Goal: Information Seeking & Learning: Learn about a topic

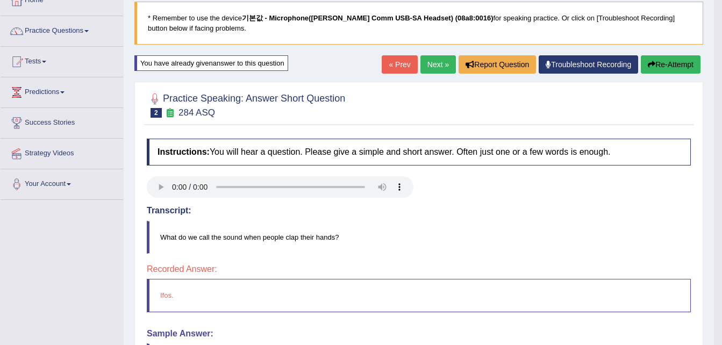
scroll to position [4, 0]
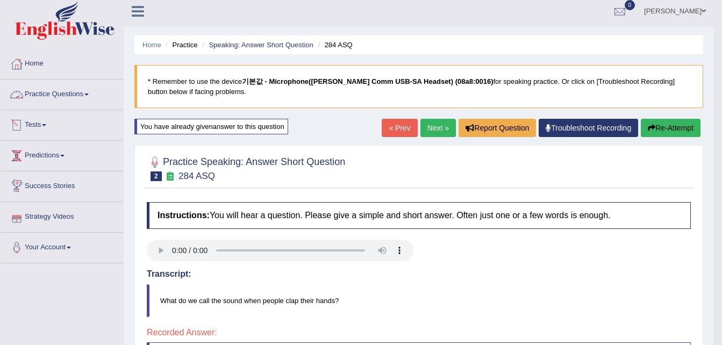
click at [39, 96] on link "Practice Questions" at bounding box center [62, 93] width 123 height 27
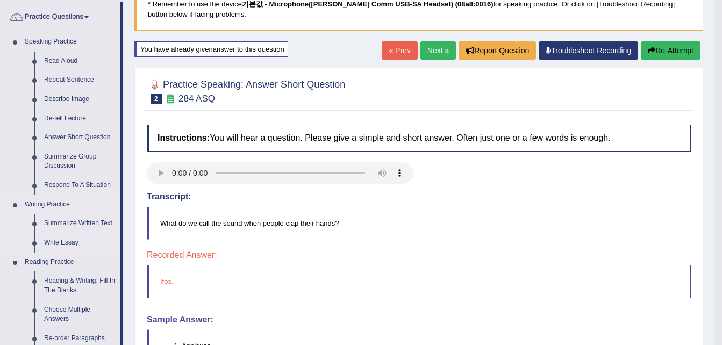
scroll to position [112, 0]
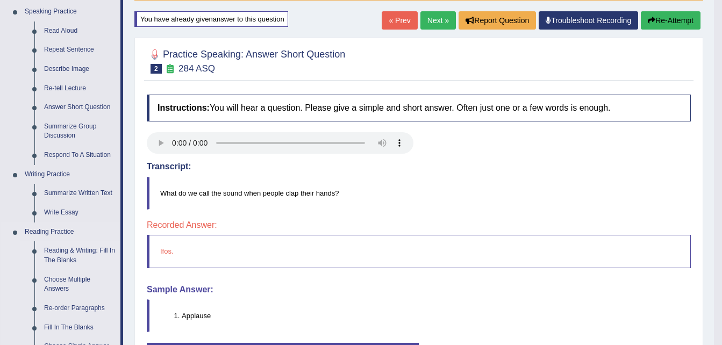
click at [64, 252] on link "Reading & Writing: Fill In The Blanks" at bounding box center [79, 255] width 81 height 28
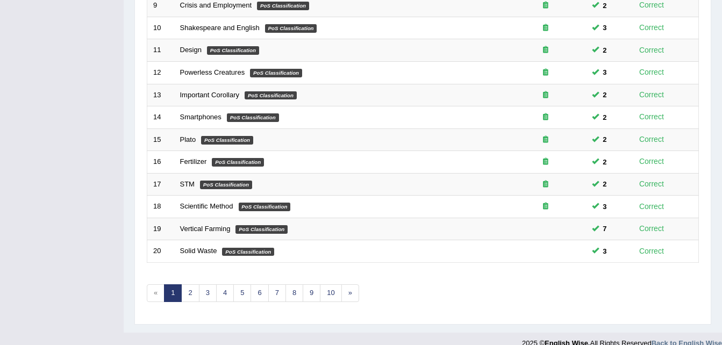
scroll to position [367, 0]
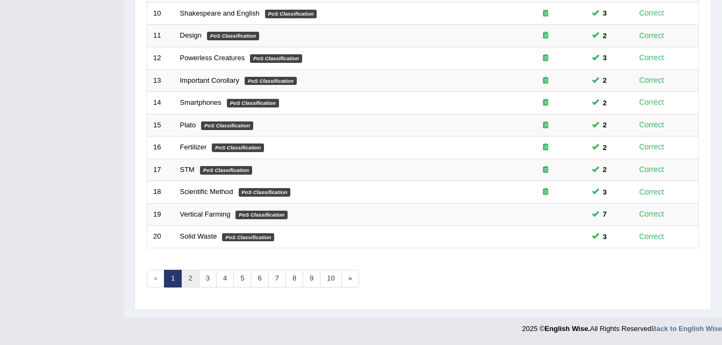
click at [189, 277] on link "2" at bounding box center [190, 279] width 18 height 18
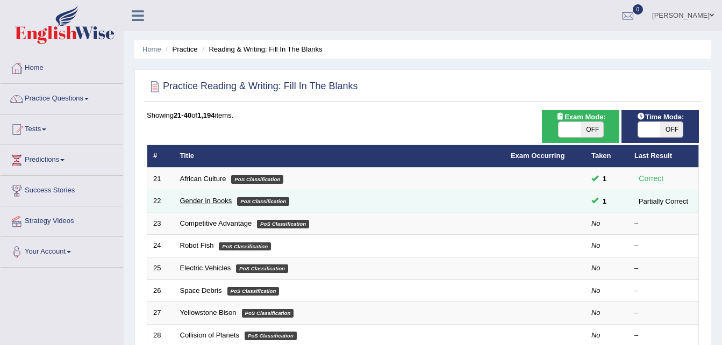
click at [206, 199] on link "Gender in Books" at bounding box center [206, 201] width 52 height 8
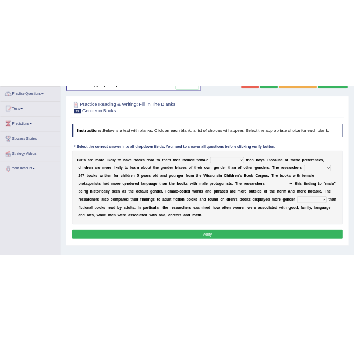
scroll to position [107, 0]
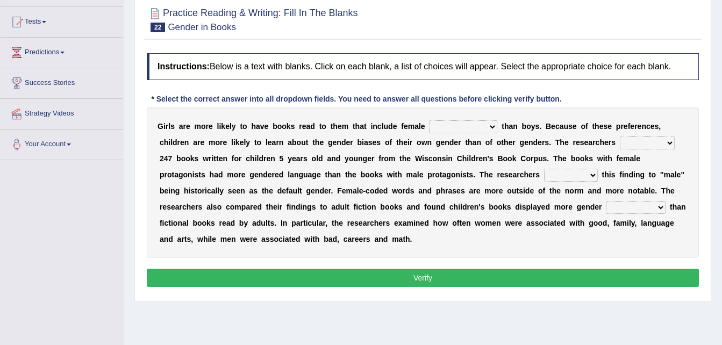
click at [470, 125] on select "protagonists cosmogonists agonists expressionists" at bounding box center [463, 126] width 68 height 13
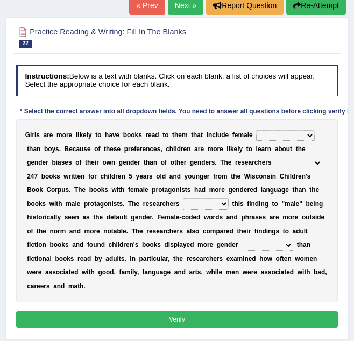
click at [294, 133] on select "protagonists cosmogonists agonists expressionists" at bounding box center [285, 135] width 59 height 11
click at [293, 137] on select "protagonists cosmogonists agonists expressionists" at bounding box center [285, 135] width 59 height 11
click at [256, 130] on select "protagonists cosmogonists agonists expressionists" at bounding box center [285, 135] width 59 height 11
click at [293, 134] on select "protagonists cosmogonists agonists expressionists" at bounding box center [285, 135] width 59 height 11
click at [256, 130] on select "protagonists cosmogonists agonists expressionists" at bounding box center [285, 135] width 59 height 11
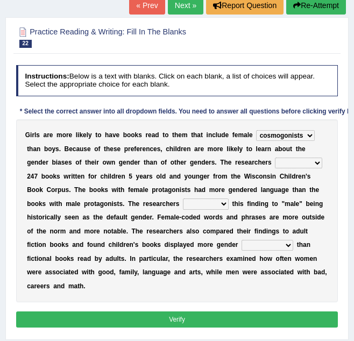
click at [291, 133] on select "protagonists cosmogonists agonists expressionists" at bounding box center [285, 135] width 59 height 11
click at [256, 130] on select "protagonists cosmogonists agonists expressionists" at bounding box center [285, 135] width 59 height 11
click at [295, 135] on select "protagonists cosmogonists agonists expressionists" at bounding box center [285, 135] width 59 height 11
click at [256, 130] on select "protagonists cosmogonists agonists expressionists" at bounding box center [285, 135] width 59 height 11
click at [293, 135] on select "protagonists cosmogonists agonists expressionists" at bounding box center [285, 135] width 59 height 11
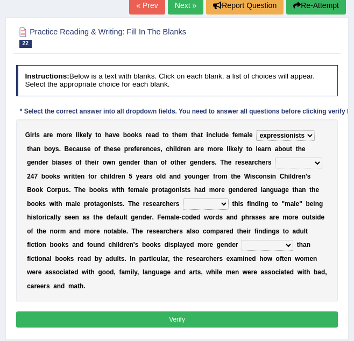
select select "agonists"
click at [256, 130] on select "protagonists cosmogonists agonists expressionists" at bounding box center [285, 135] width 59 height 11
click at [275, 163] on select "hydrolyzed paralyzed catalyzed analyzed" at bounding box center [298, 162] width 47 height 11
select select "analyzed"
click at [275, 157] on select "hydrolyzed paralyzed catalyzed analyzed" at bounding box center [298, 162] width 47 height 11
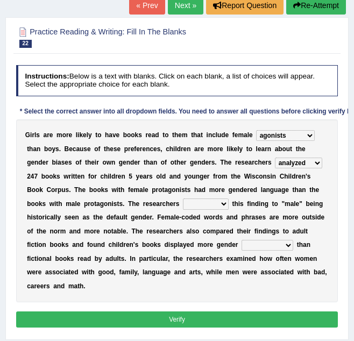
click at [183, 205] on select "contribute tribute distribute attribute" at bounding box center [206, 203] width 46 height 11
select select "attribute"
click at [183, 198] on select "contribute tribute distribute attribute" at bounding box center [206, 203] width 46 height 11
click at [241, 245] on select "stereotypes teletypes prototypes electrotypes" at bounding box center [267, 245] width 52 height 11
click at [241, 240] on select "stereotypes teletypes prototypes electrotypes" at bounding box center [267, 245] width 52 height 11
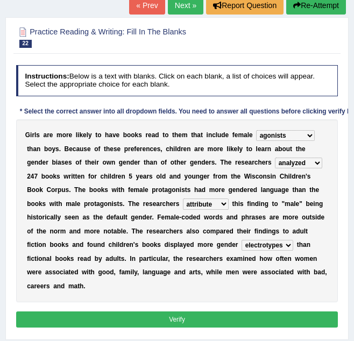
click at [241, 245] on select "stereotypes teletypes prototypes electrotypes" at bounding box center [267, 245] width 52 height 11
select select "stereotypes"
click at [241, 240] on select "stereotypes teletypes prototypes electrotypes" at bounding box center [267, 245] width 52 height 11
click at [189, 311] on button "Verify" at bounding box center [177, 319] width 322 height 16
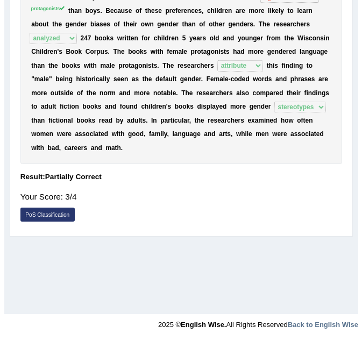
scroll to position [170, 0]
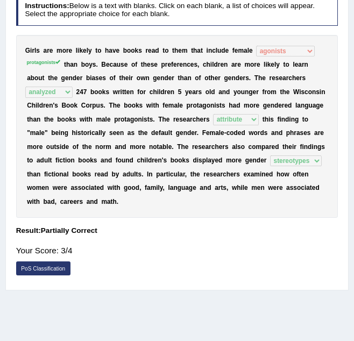
click at [36, 261] on link "PoS Classification" at bounding box center [43, 268] width 54 height 14
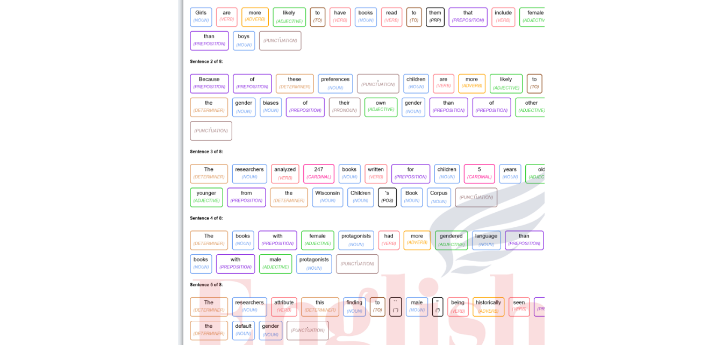
scroll to position [0, 0]
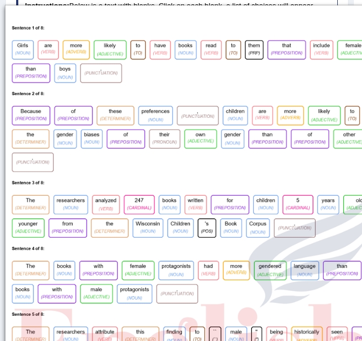
click at [30, 64] on img at bounding box center [221, 322] width 433 height 611
click at [56, 94] on img at bounding box center [221, 322] width 433 height 611
click at [317, 27] on img at bounding box center [221, 322] width 433 height 611
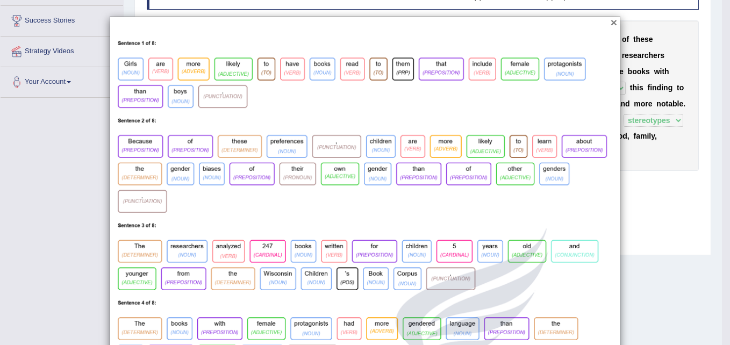
click at [611, 21] on button "×" at bounding box center [614, 22] width 6 height 11
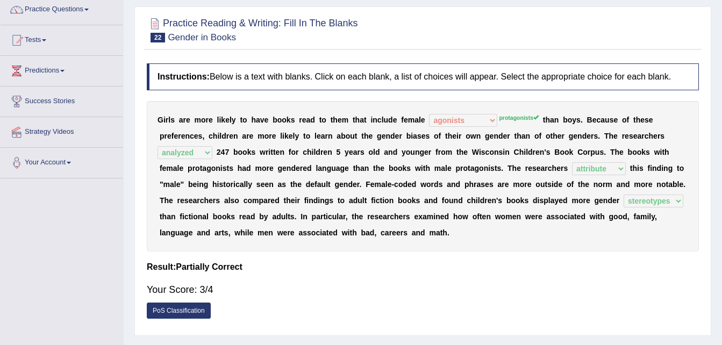
scroll to position [62, 0]
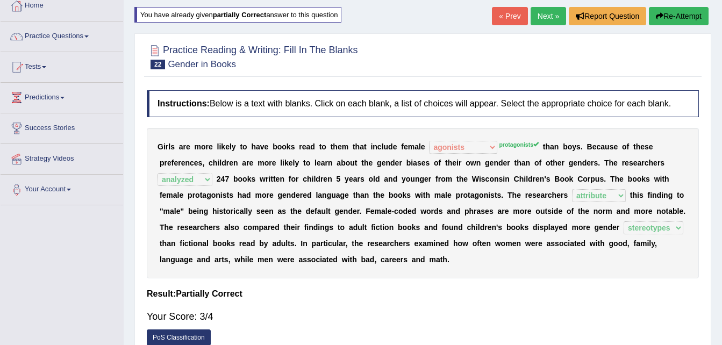
click at [683, 16] on button "Re-Attempt" at bounding box center [679, 16] width 60 height 18
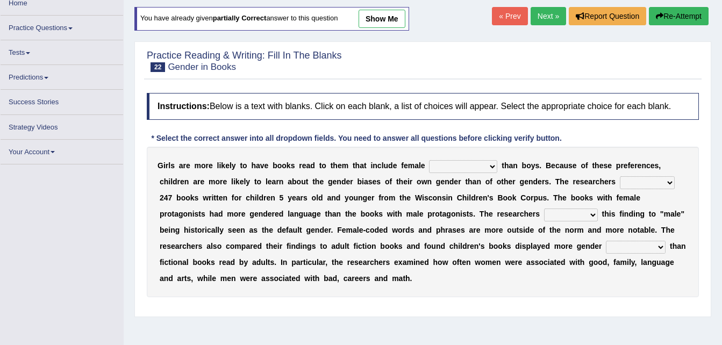
click at [472, 167] on select "protagonists cosmogonists agonists expressionists" at bounding box center [463, 166] width 68 height 13
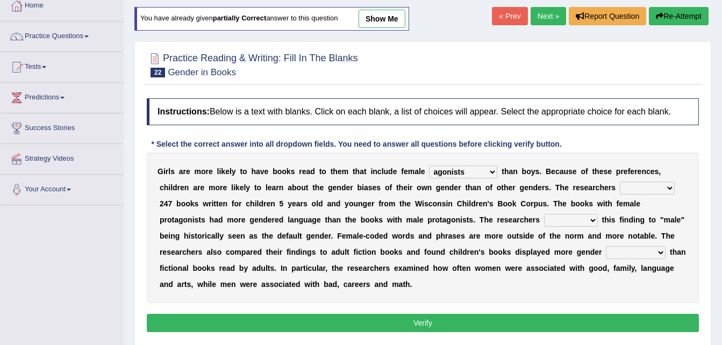
click at [429, 166] on select "protagonists cosmogonists agonists expressionists" at bounding box center [463, 172] width 68 height 13
click at [472, 170] on select "protagonists cosmogonists agonists expressionists" at bounding box center [463, 172] width 68 height 13
select select "protagonists"
click at [429, 166] on select "protagonists cosmogonists agonists expressionists" at bounding box center [463, 172] width 68 height 13
click at [620, 186] on select "hydrolyzed paralyzed catalyzed analyzed" at bounding box center [647, 188] width 55 height 13
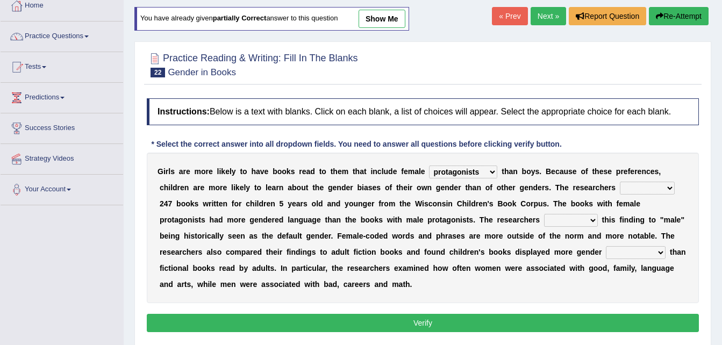
select select "analyzed"
click at [620, 182] on select "hydrolyzed paralyzed catalyzed analyzed" at bounding box center [647, 188] width 55 height 13
click at [544, 216] on select "contribute tribute distribute attribute" at bounding box center [571, 220] width 54 height 13
select select "attribute"
click at [544, 214] on select "contribute tribute distribute attribute" at bounding box center [571, 220] width 54 height 13
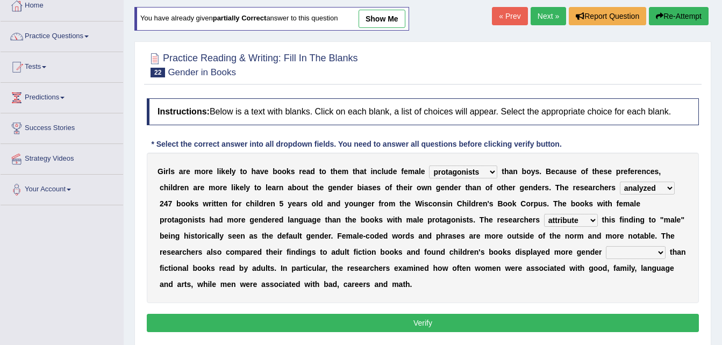
click at [606, 252] on select "stereotypes teletypes prototypes electrotypes" at bounding box center [636, 252] width 60 height 13
select select "stereotypes"
click at [606, 246] on select "stereotypes teletypes prototypes electrotypes" at bounding box center [636, 252] width 60 height 13
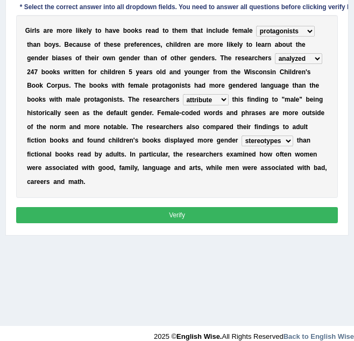
scroll to position [224, 0]
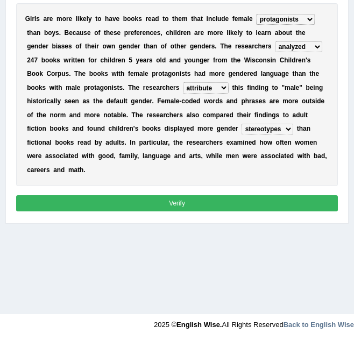
click at [175, 195] on button "Verify" at bounding box center [177, 203] width 322 height 16
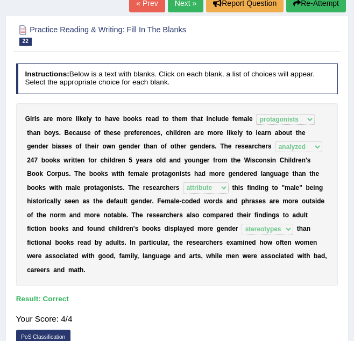
scroll to position [94, 0]
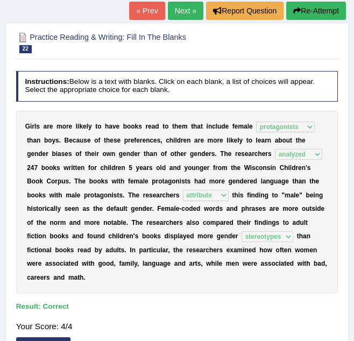
click at [183, 13] on link "Next »" at bounding box center [185, 11] width 35 height 18
